Goal: Information Seeking & Learning: Check status

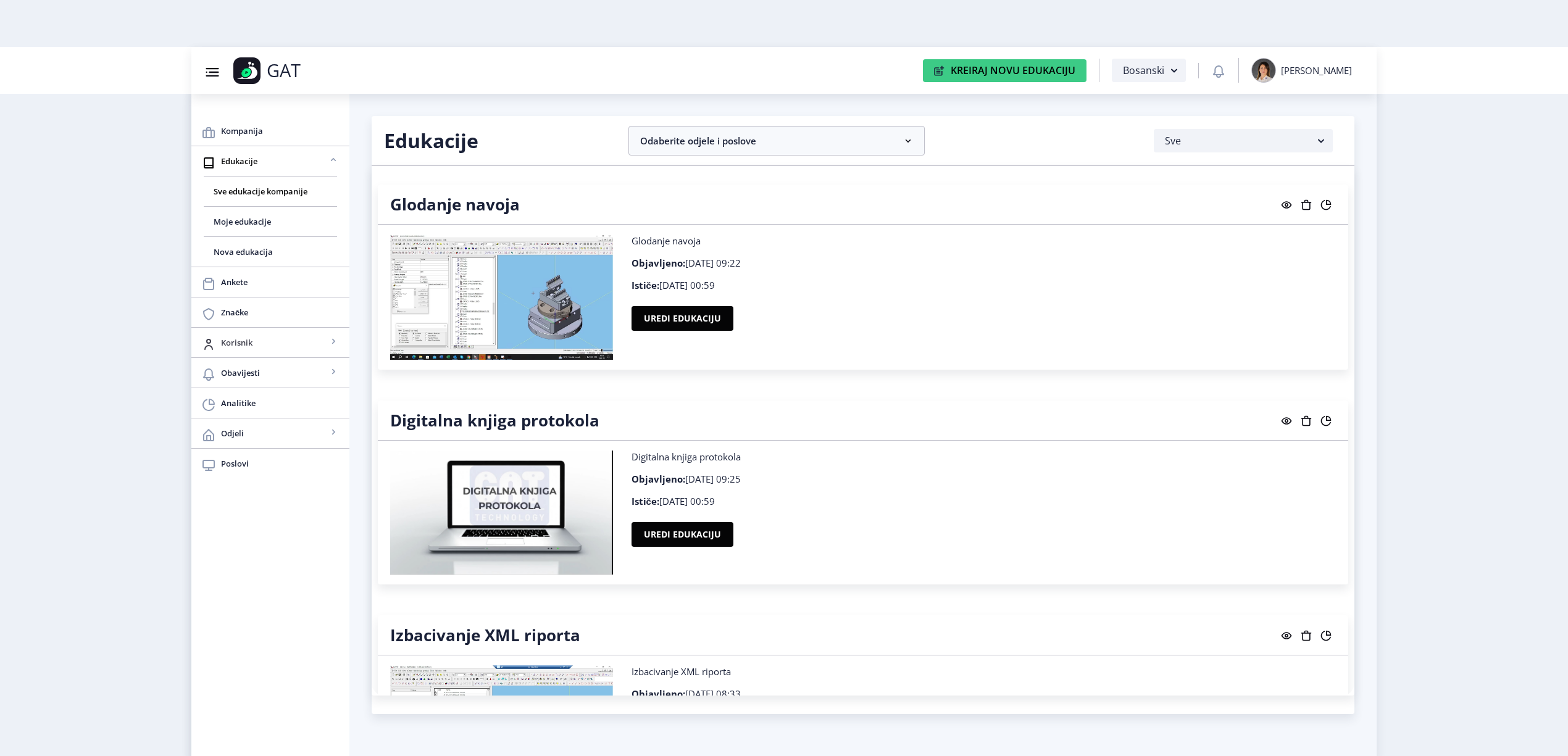
click at [290, 341] on span "Korisnik" at bounding box center [274, 342] width 106 height 15
click at [218, 462] on link "Analitike" at bounding box center [270, 464] width 158 height 30
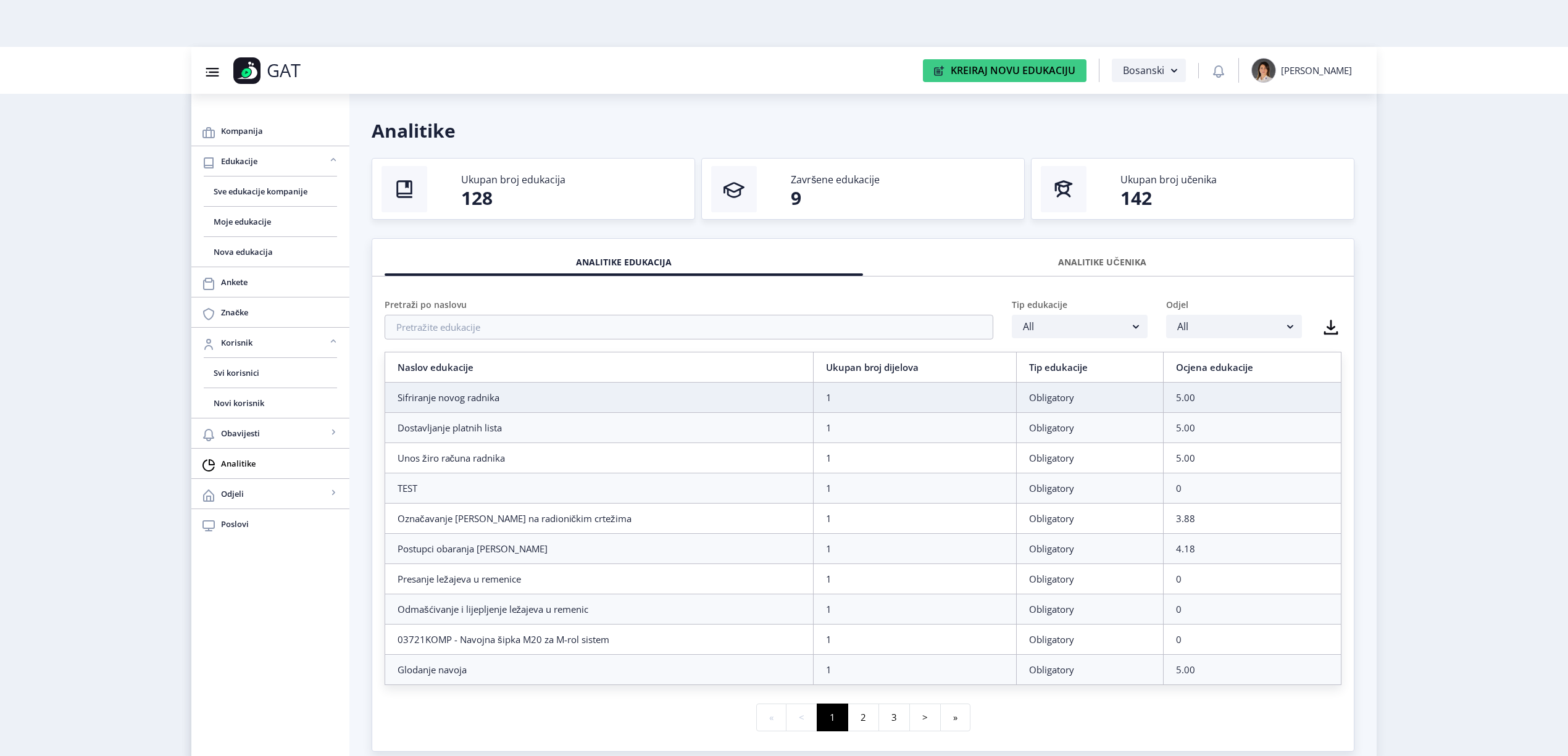
click at [1126, 265] on div "ANALITIKE UČENIKA" at bounding box center [1102, 262] width 460 height 27
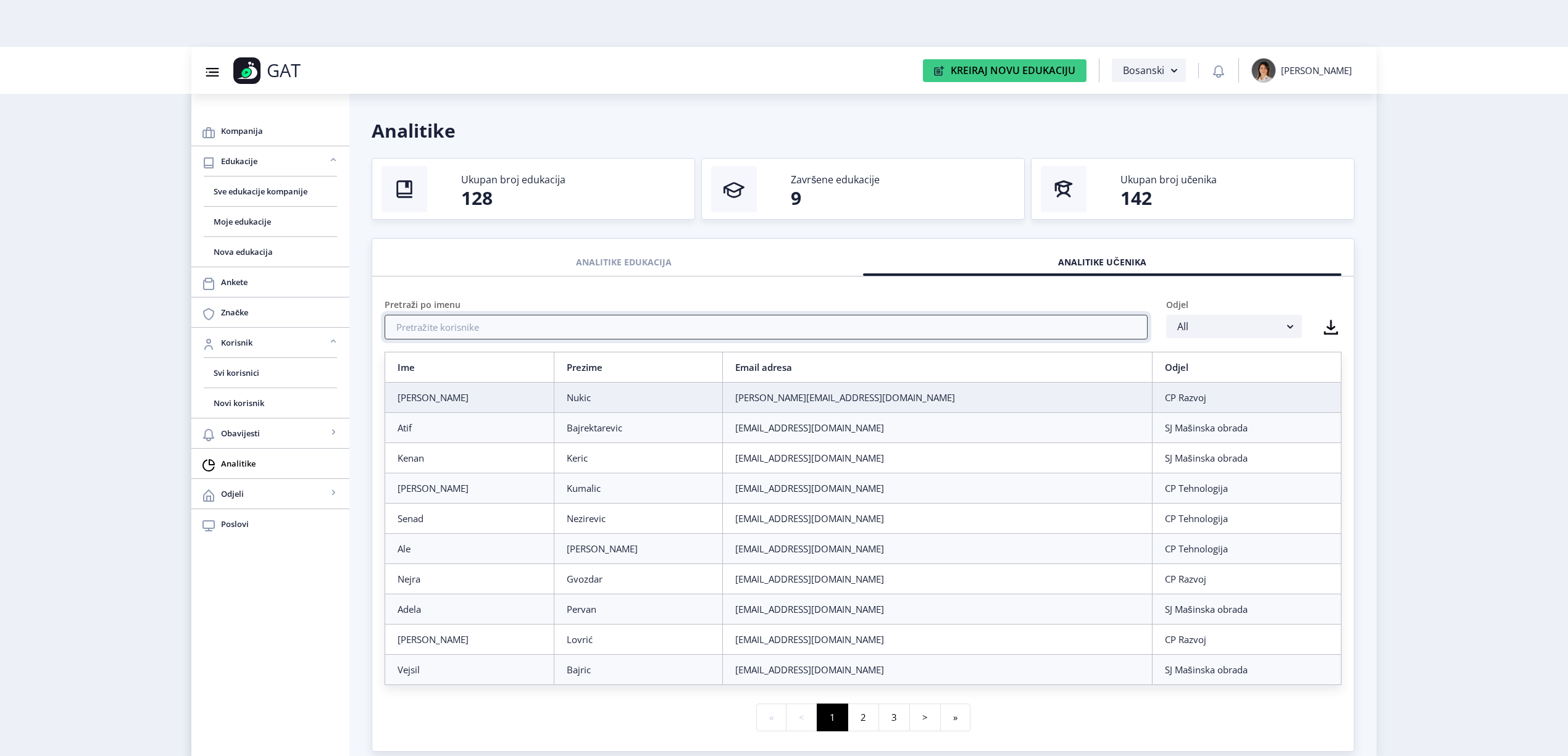
click at [668, 329] on input "text" at bounding box center [766, 327] width 763 height 24
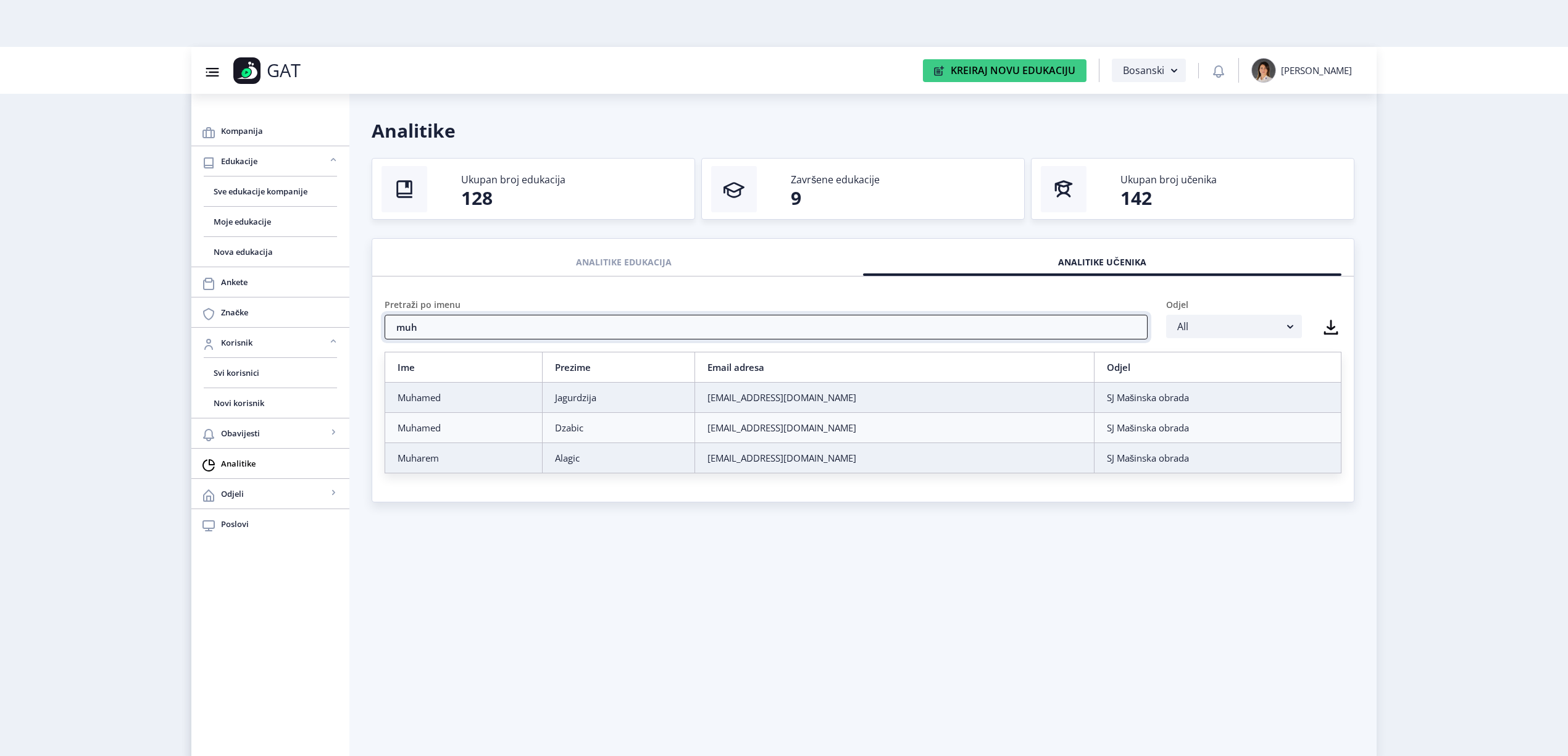
type input "muh"
click at [454, 467] on td "Muharem" at bounding box center [464, 458] width 157 height 30
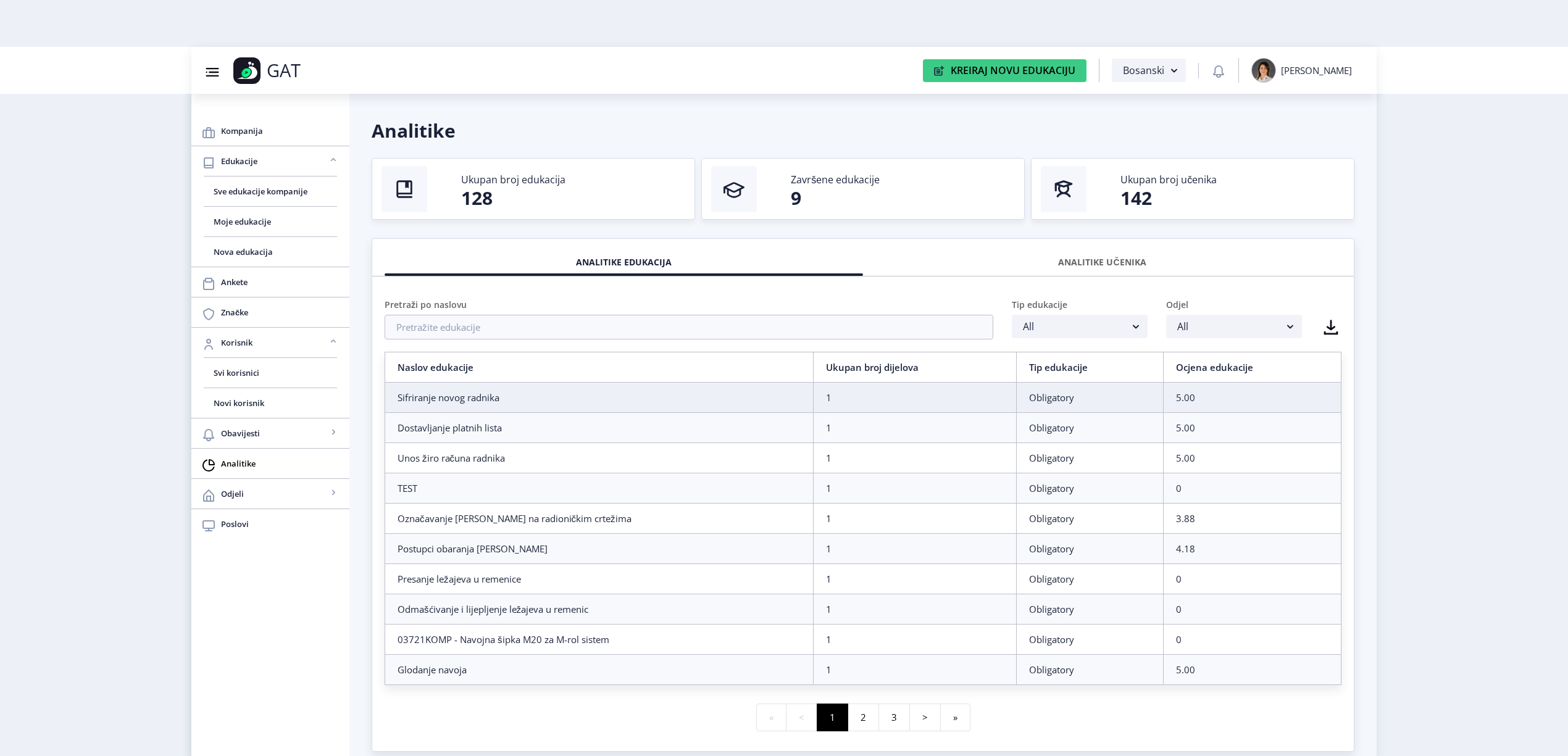
drag, startPoint x: 1057, startPoint y: 256, endPoint x: 1039, endPoint y: 272, distance: 24.1
click at [1057, 253] on div "ANALITIKE UČENIKA" at bounding box center [1102, 262] width 460 height 27
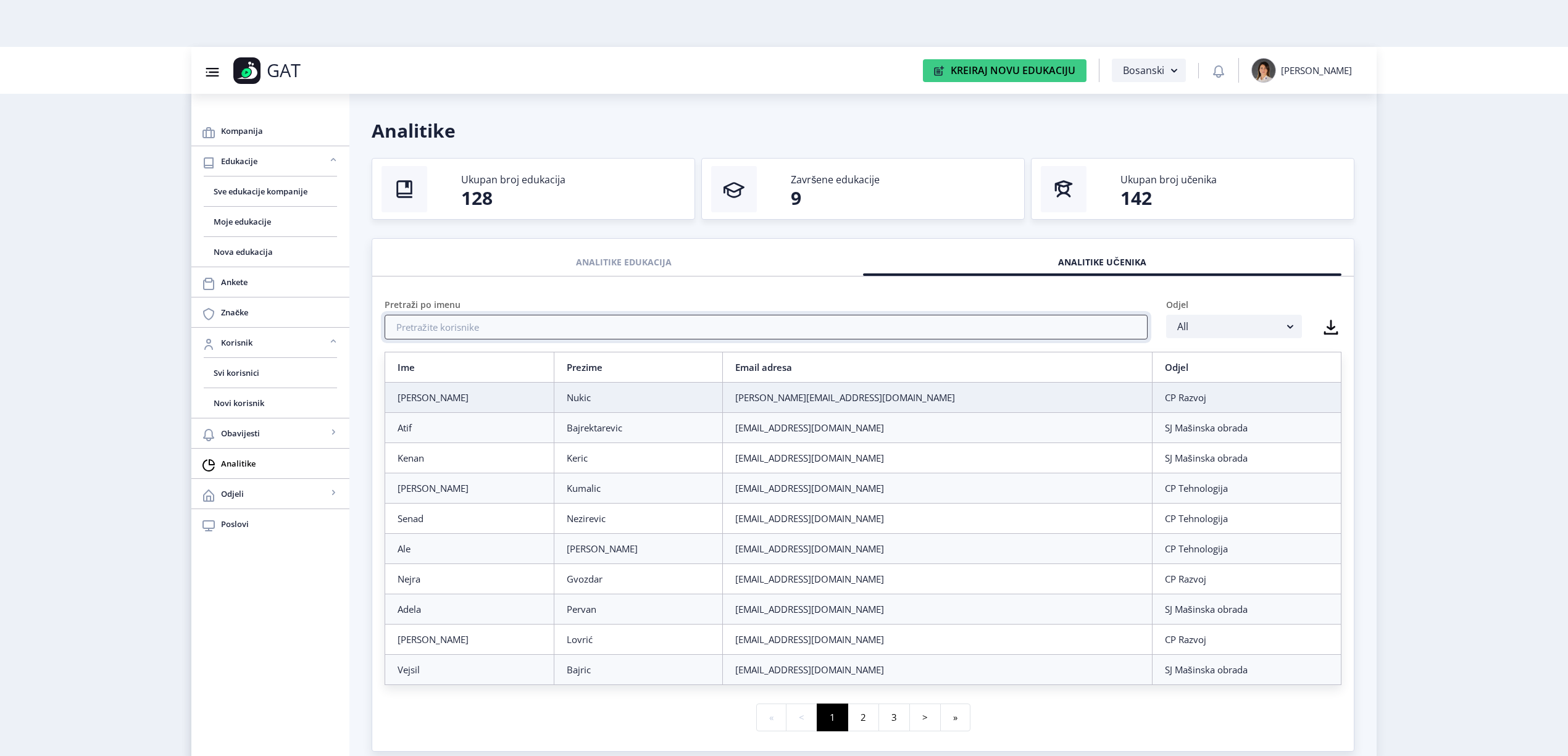
click at [813, 333] on input "text" at bounding box center [766, 327] width 763 height 24
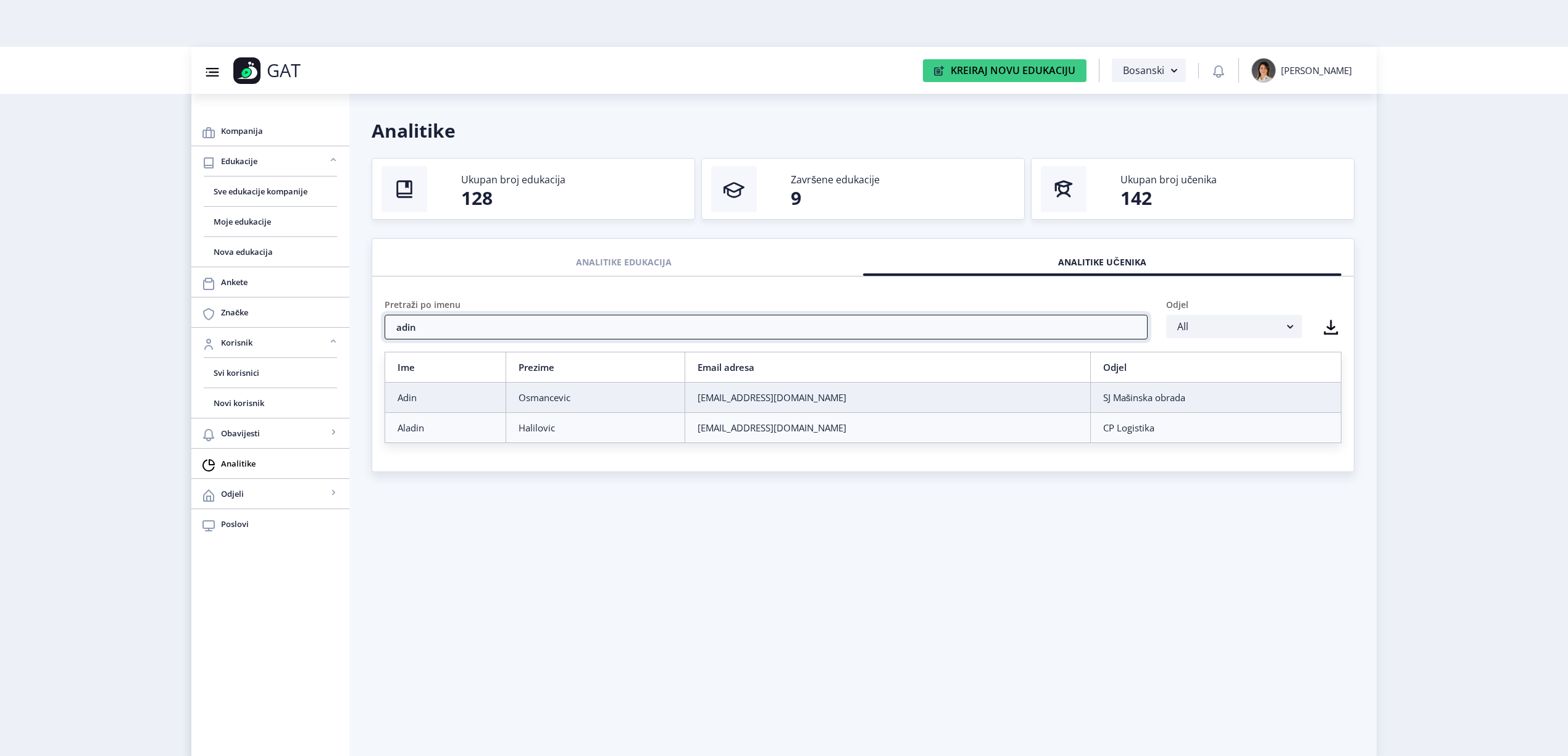
type input "adin"
click at [563, 398] on div "Osmancevic" at bounding box center [595, 397] width 154 height 12
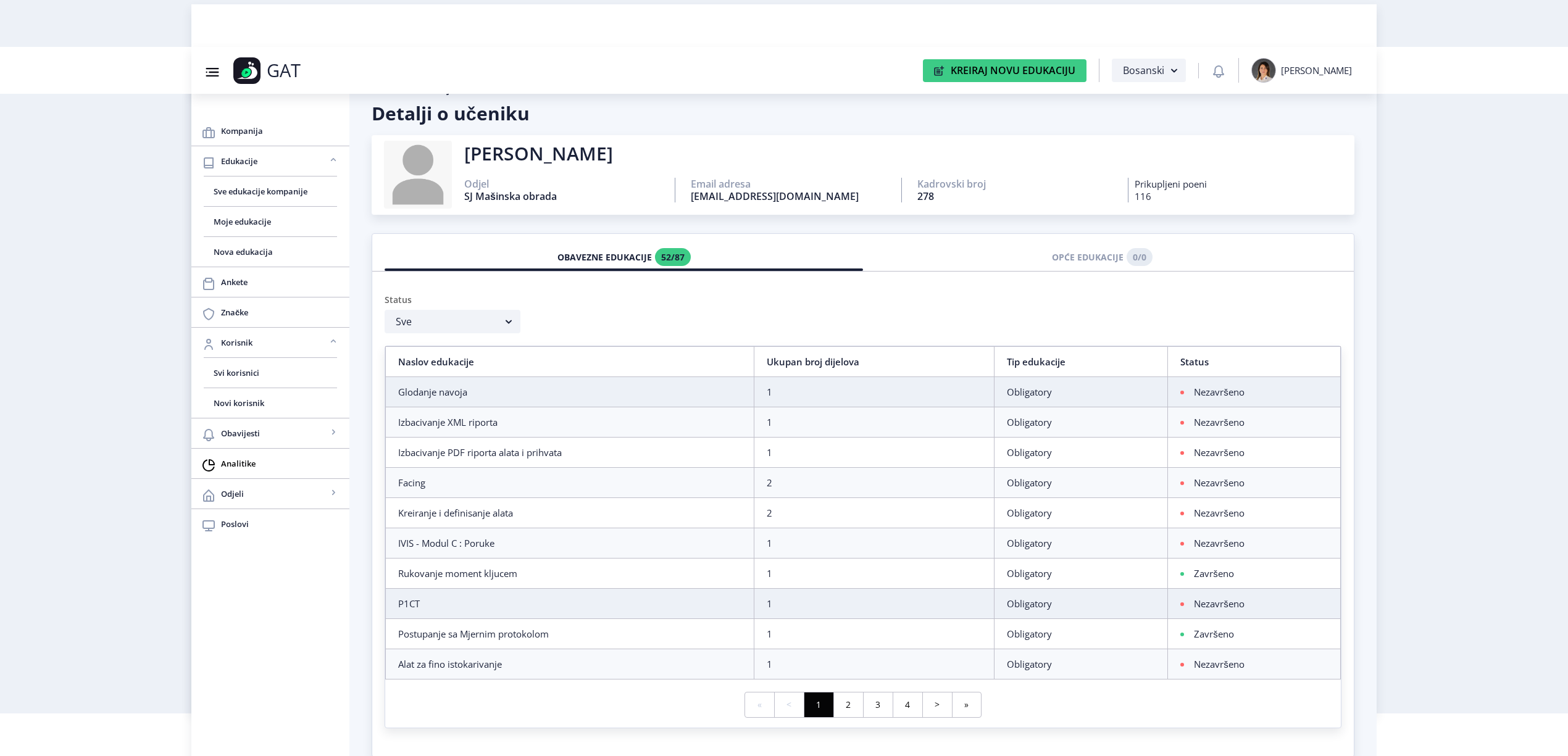
scroll to position [66, 0]
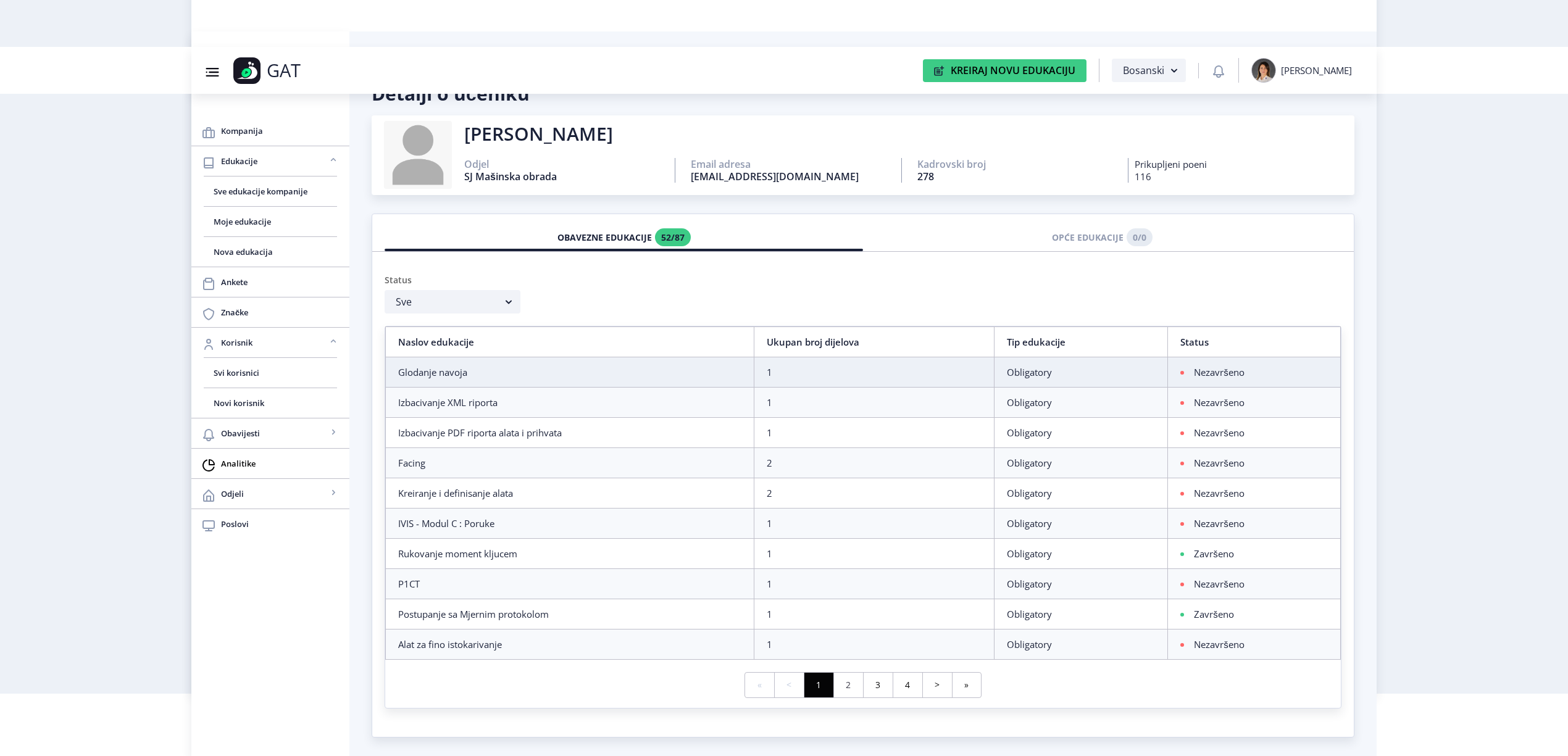
click at [845, 689] on link "2" at bounding box center [848, 685] width 30 height 24
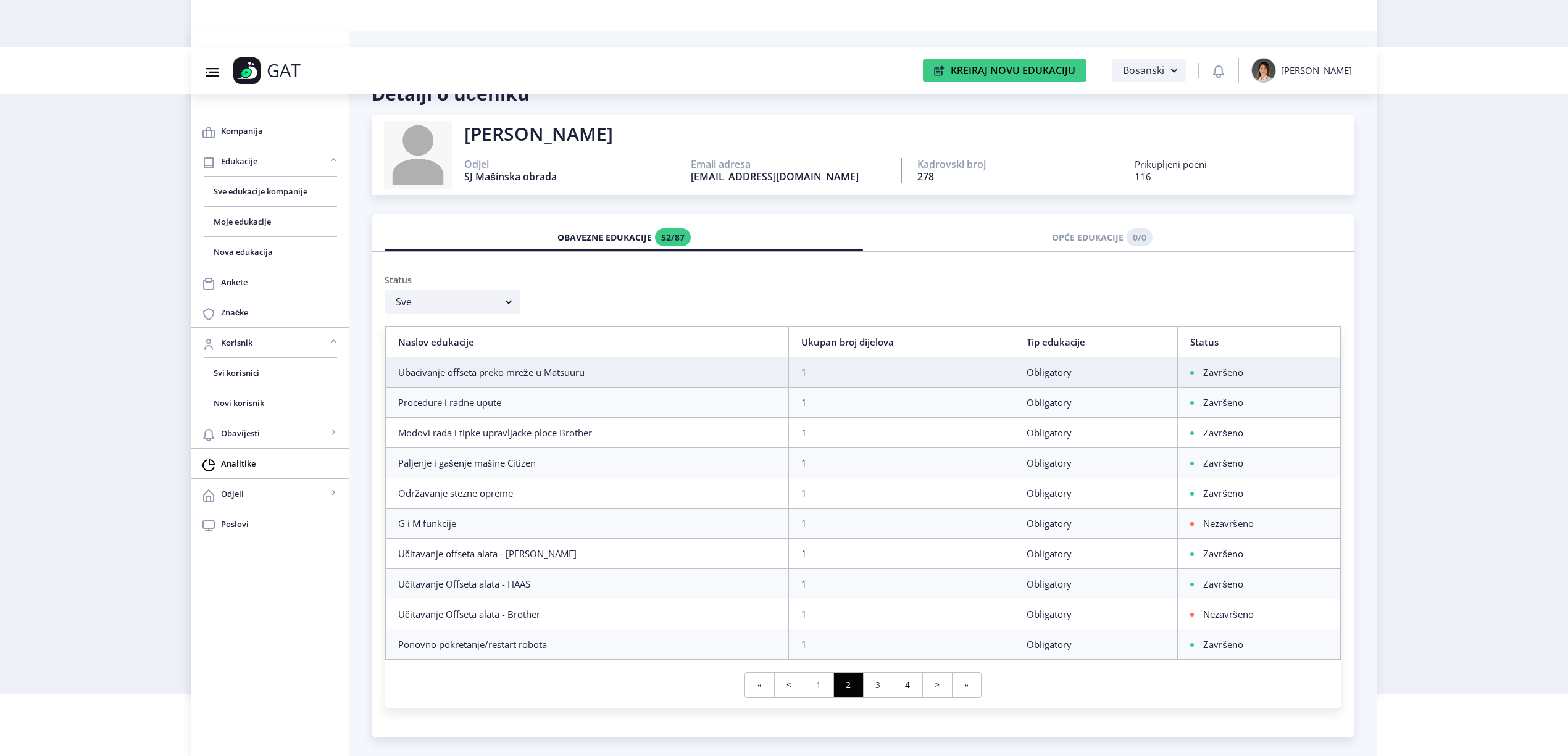
click at [888, 683] on link "3" at bounding box center [877, 685] width 30 height 24
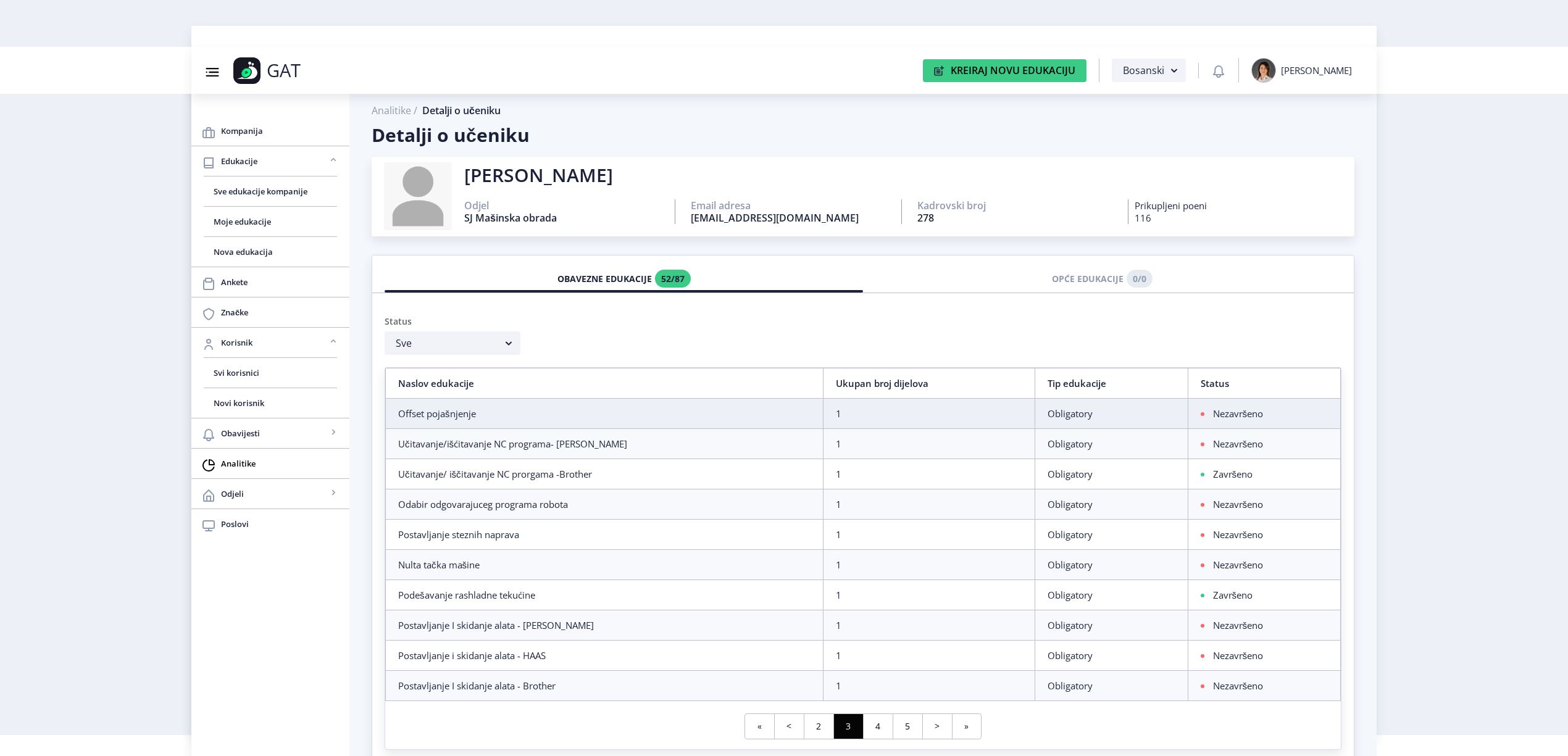
scroll to position [0, 0]
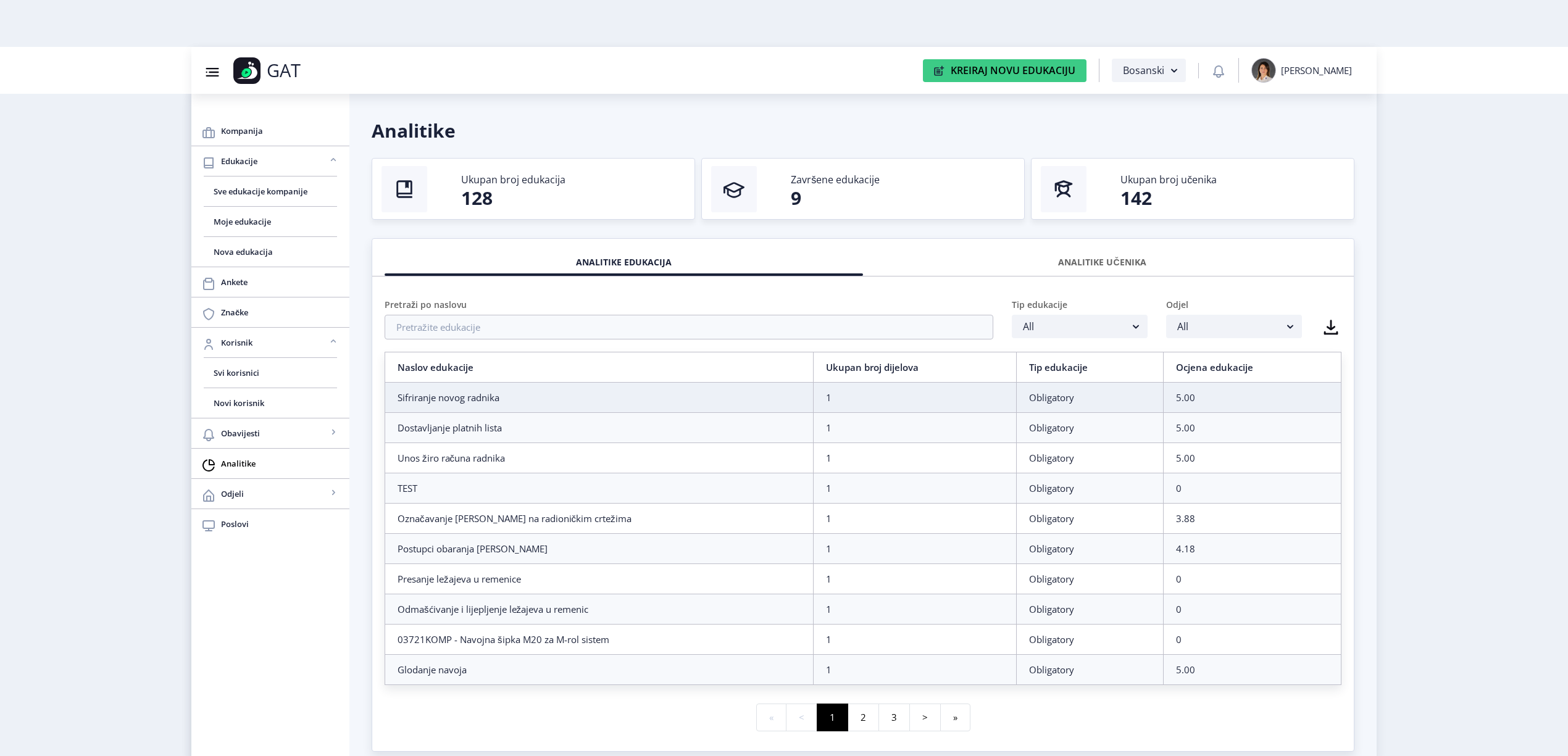
click at [1073, 260] on div "ANALITIKE UČENIKA" at bounding box center [1102, 262] width 460 height 27
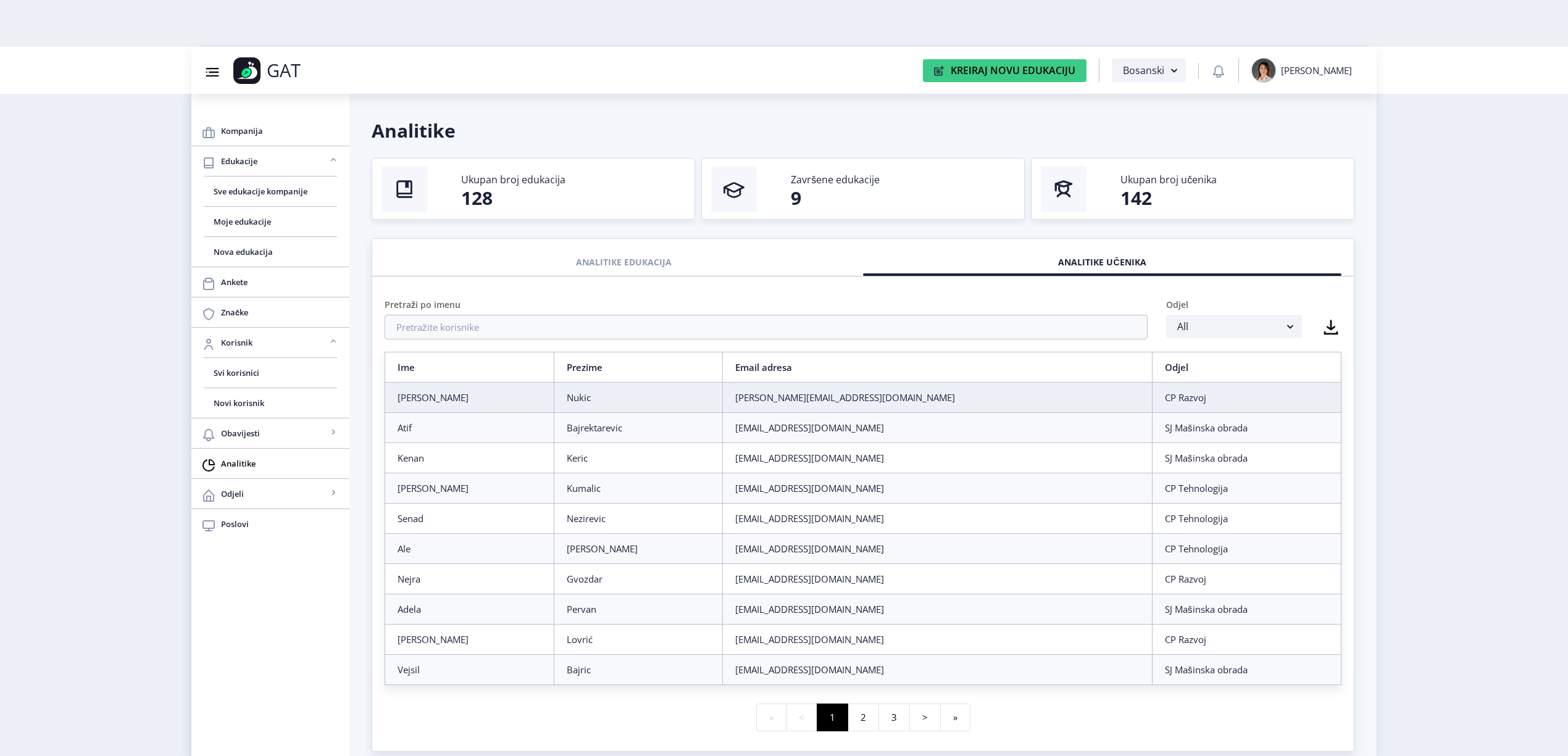
click at [470, 340] on div "Pretraži po imenu Odjel All" at bounding box center [863, 319] width 975 height 66
click at [472, 335] on input "text" at bounding box center [766, 327] width 763 height 24
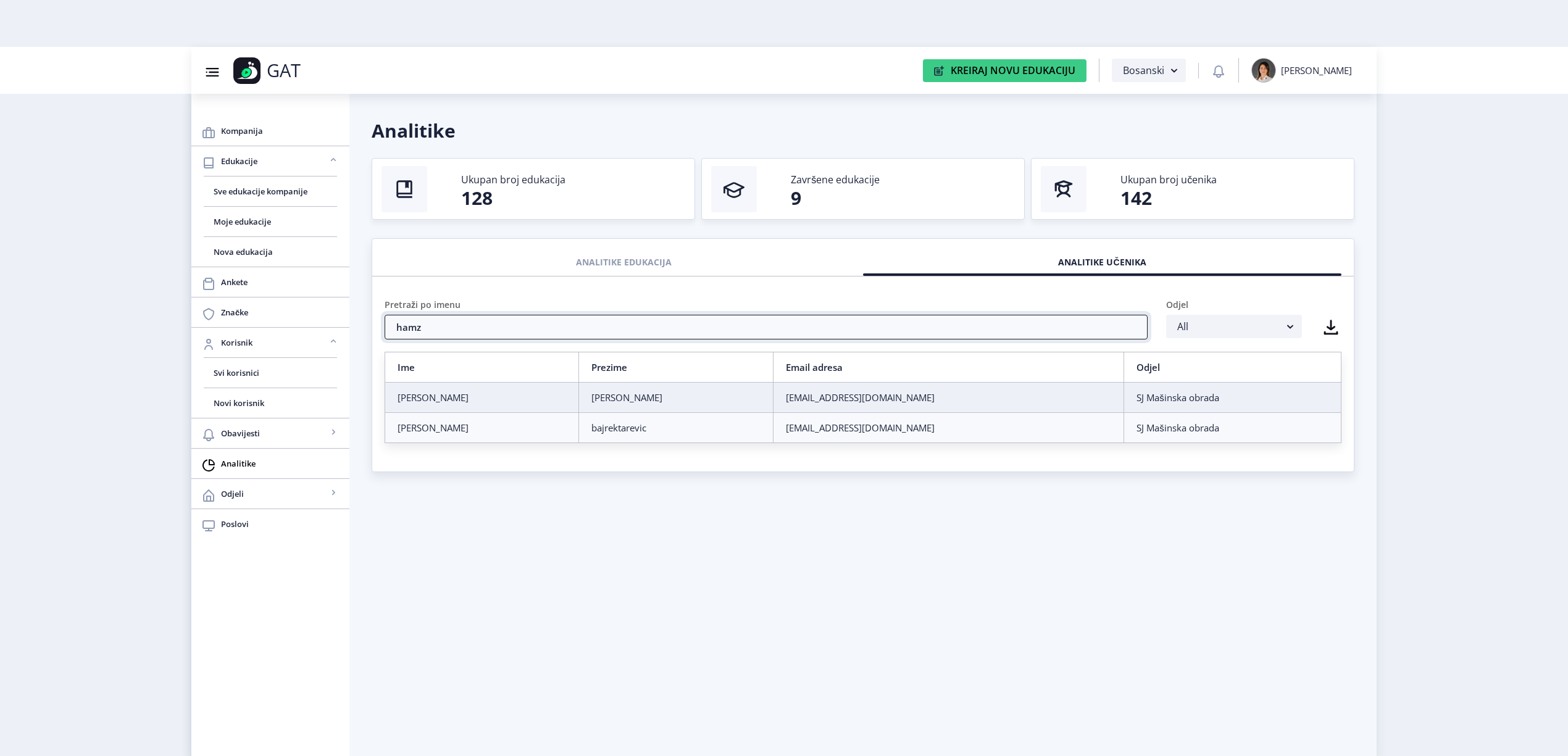
type input "hamz"
click at [603, 450] on nb-card-body "Pretraži po imenu [PERSON_NAME] All Ime Prezime Email adresa [PERSON_NAME] [EMA…" at bounding box center [863, 374] width 982 height 195
click at [599, 439] on td "bajrektarevic" at bounding box center [676, 428] width 194 height 30
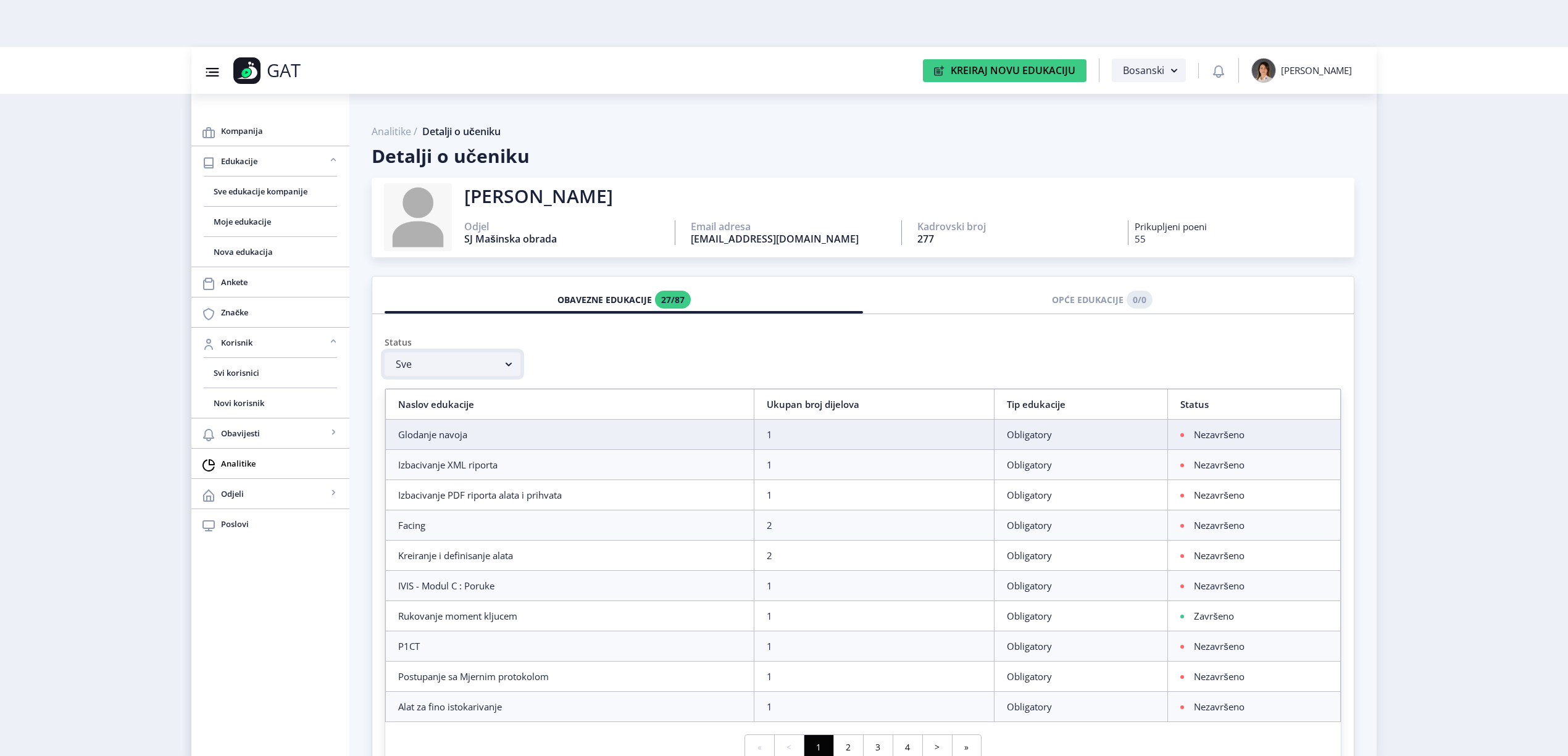
click at [510, 367] on rect "button" at bounding box center [508, 364] width 15 height 15
click at [431, 360] on button "Sve" at bounding box center [452, 364] width 136 height 24
click at [425, 412] on nb-option "Završeno" at bounding box center [452, 412] width 136 height 24
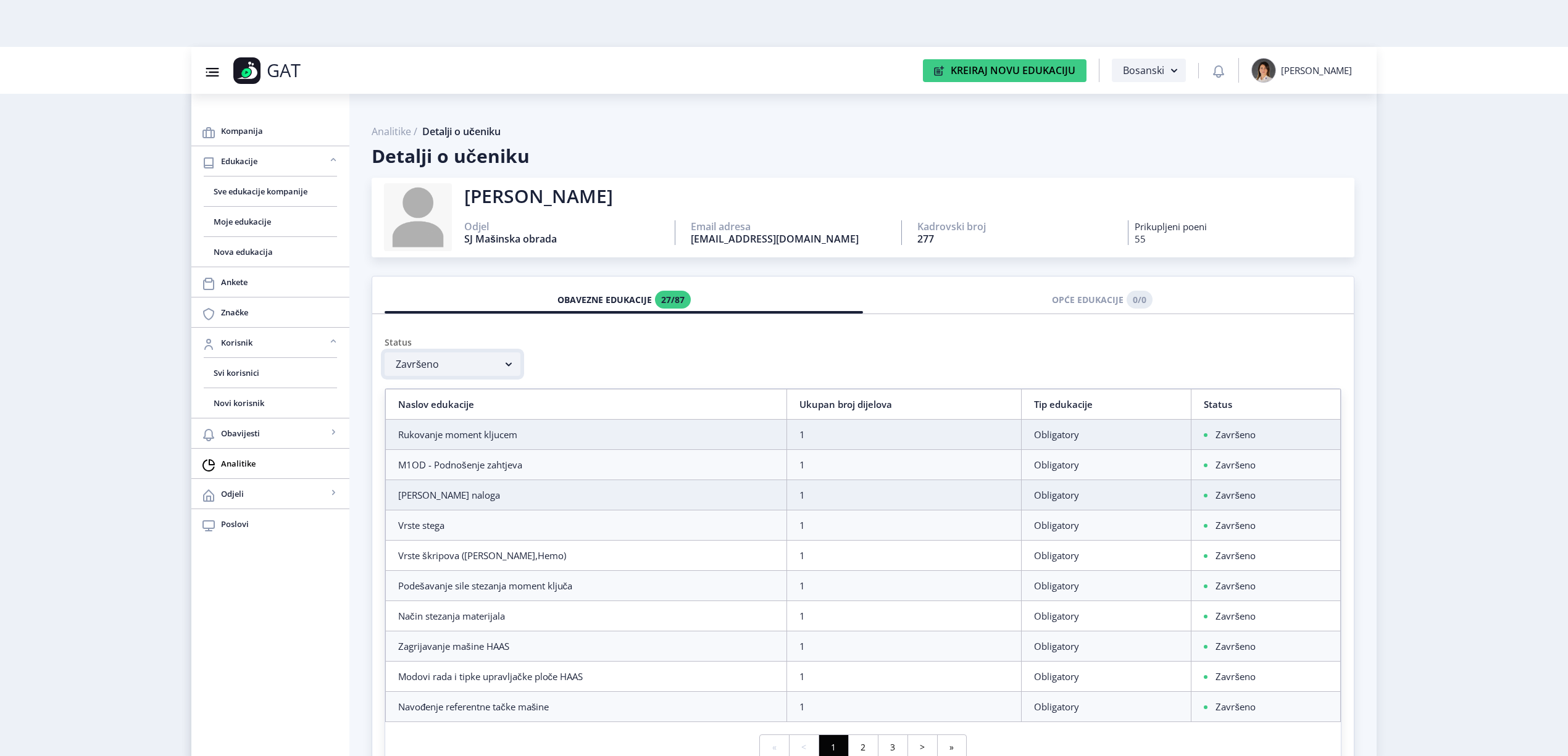
scroll to position [66, 0]
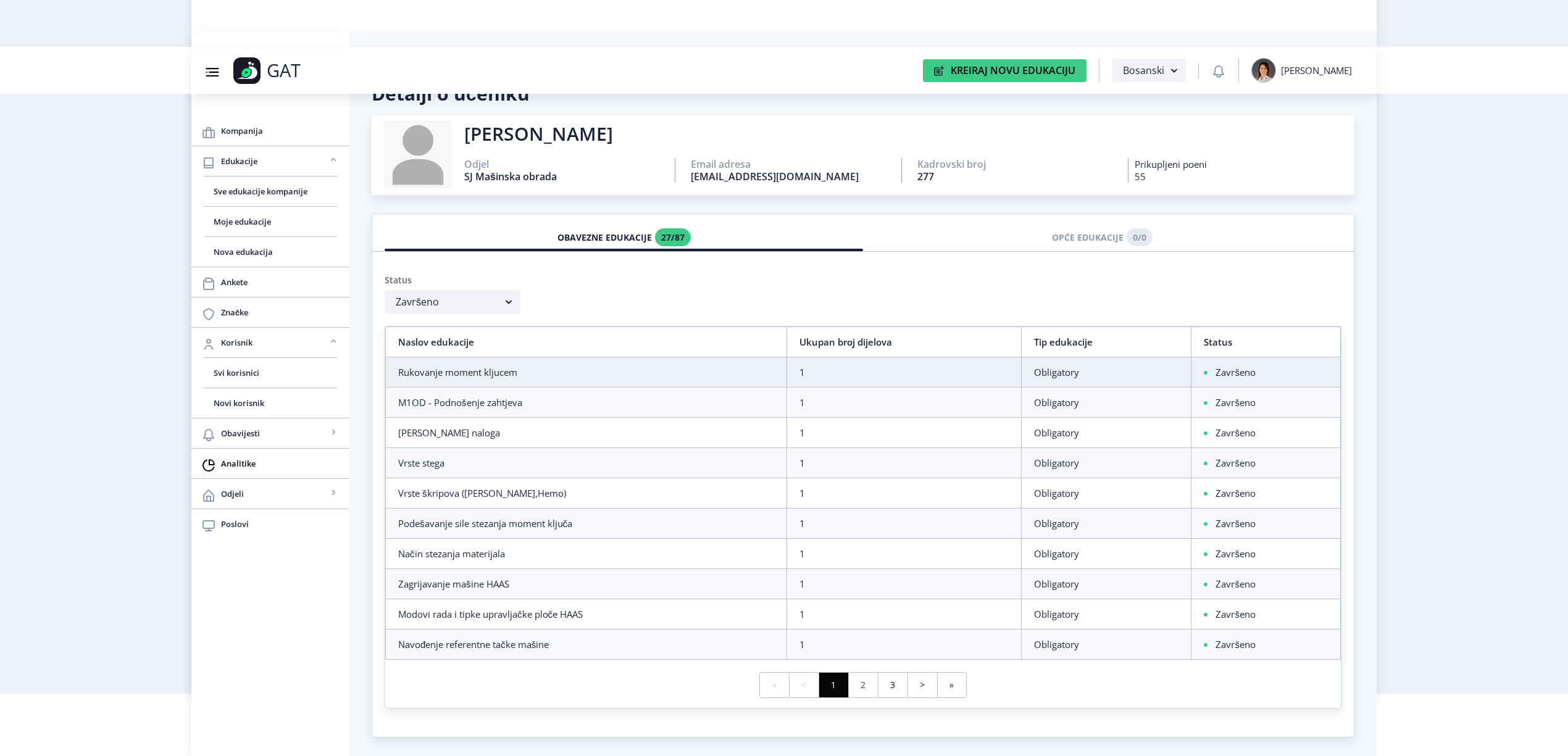
click at [854, 679] on link "2" at bounding box center [863, 685] width 30 height 24
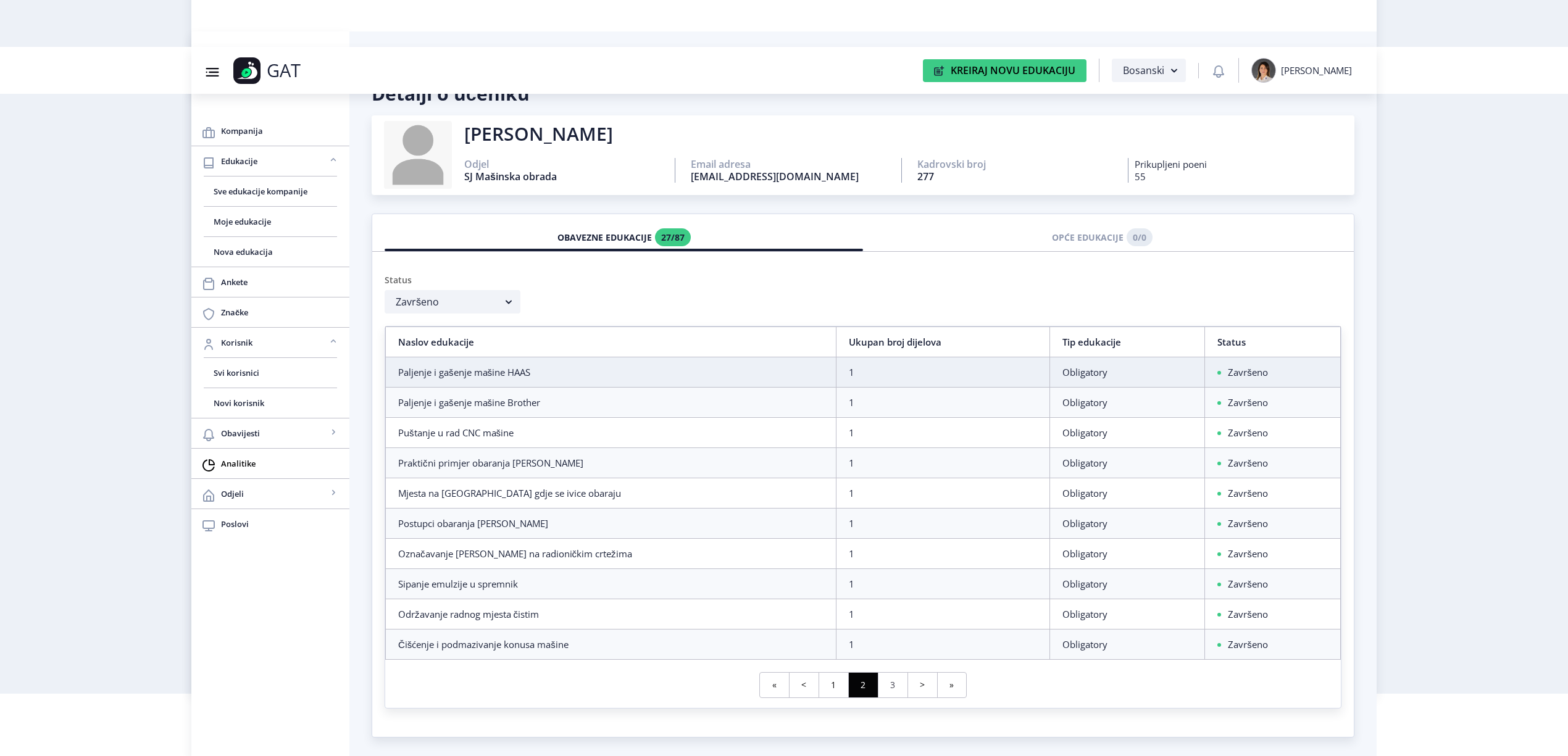
click at [895, 682] on link "3" at bounding box center [892, 685] width 30 height 24
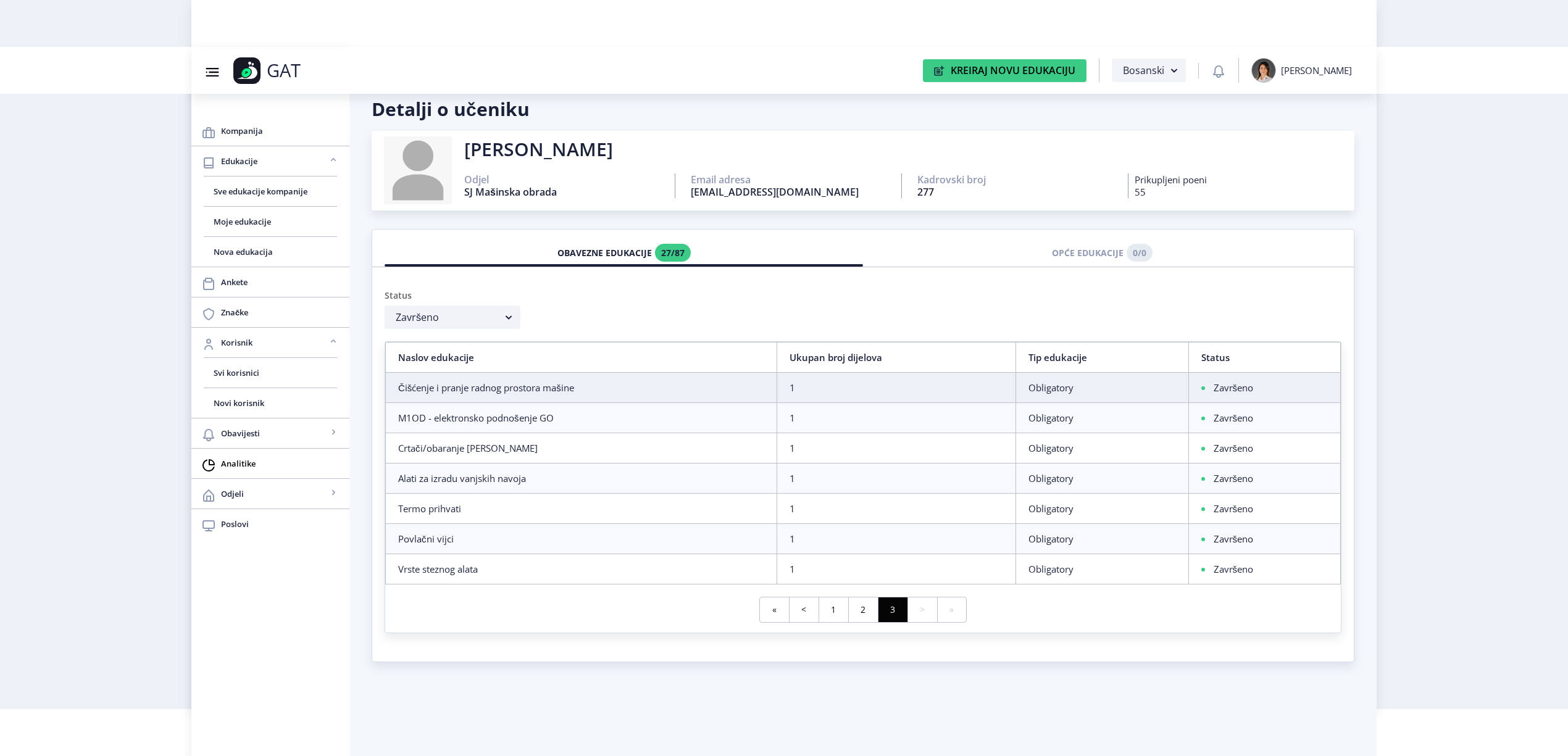
scroll to position [47, 0]
